Goal: Task Accomplishment & Management: Use online tool/utility

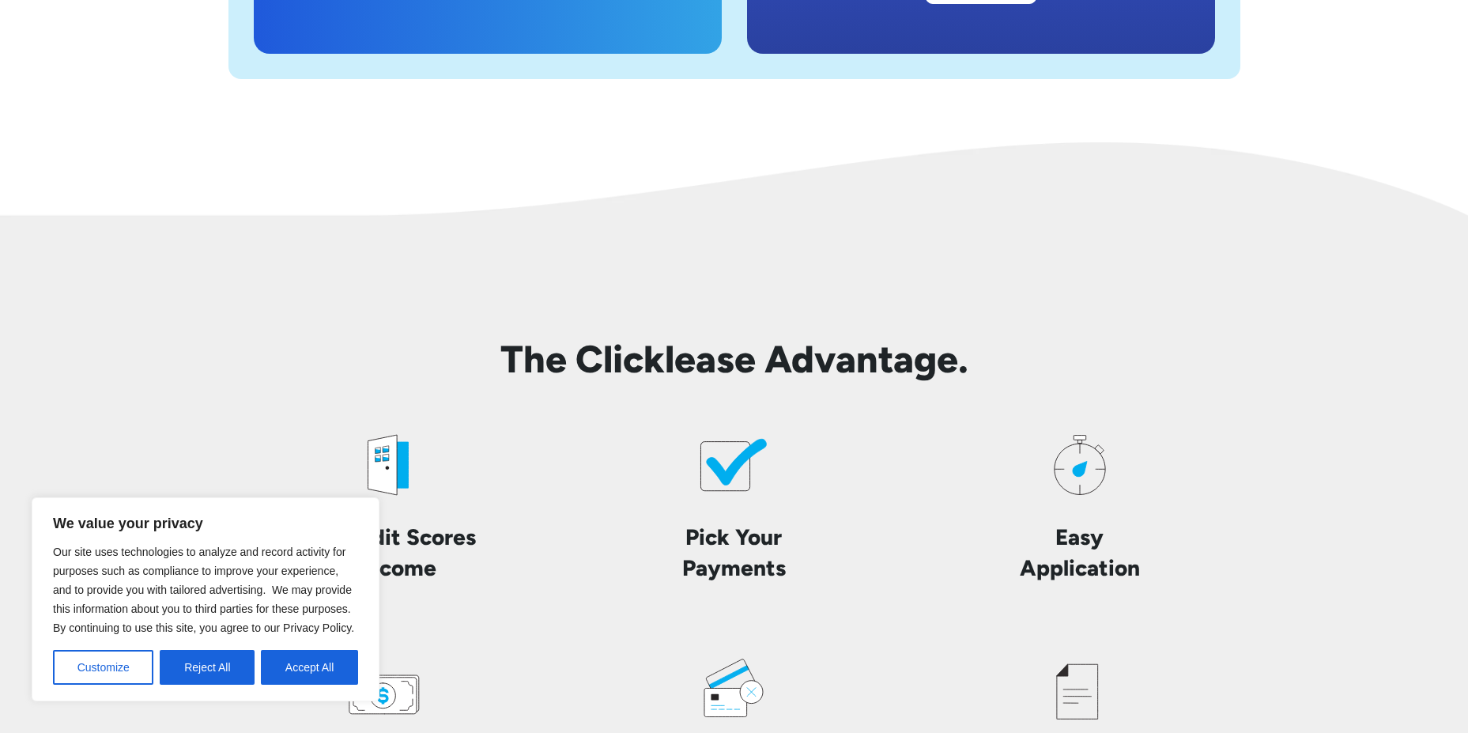
scroll to position [3637, 0]
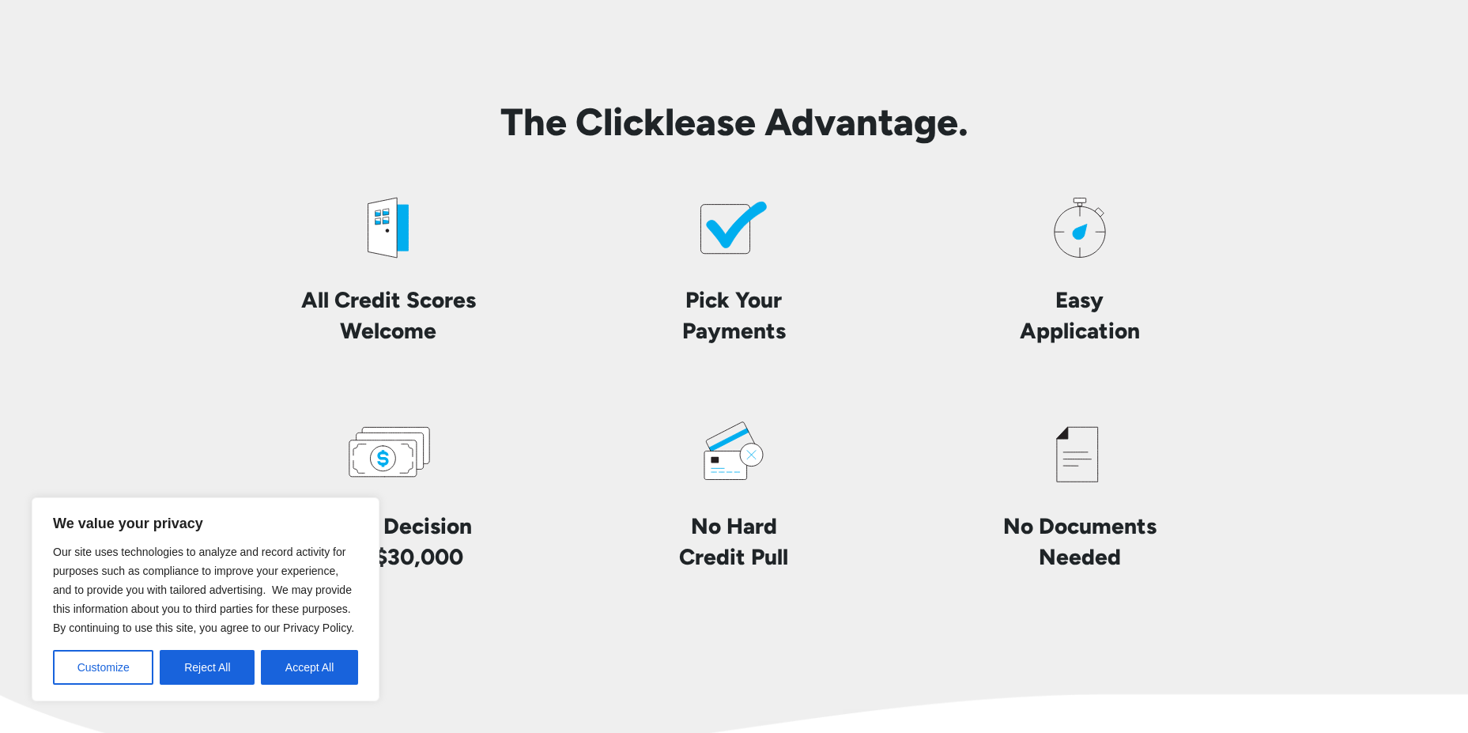
drag, startPoint x: 344, startPoint y: 507, endPoint x: 334, endPoint y: 516, distance: 13.4
click at [334, 516] on div "We value your privacy Our site uses technologies to analyze and record activity…" at bounding box center [206, 599] width 348 height 204
click at [328, 670] on button "Accept All" at bounding box center [309, 667] width 97 height 35
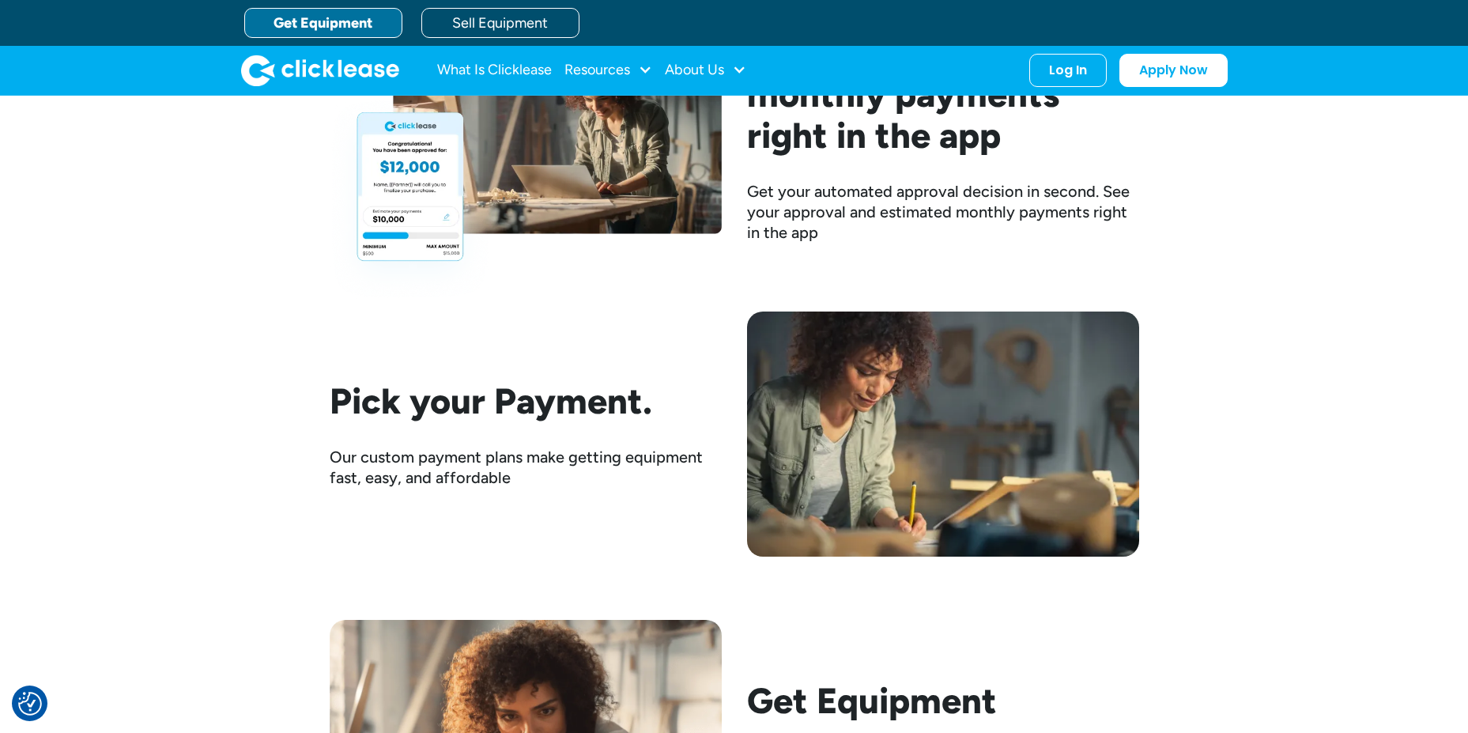
scroll to position [2214, 0]
